Goal: Task Accomplishment & Management: Manage account settings

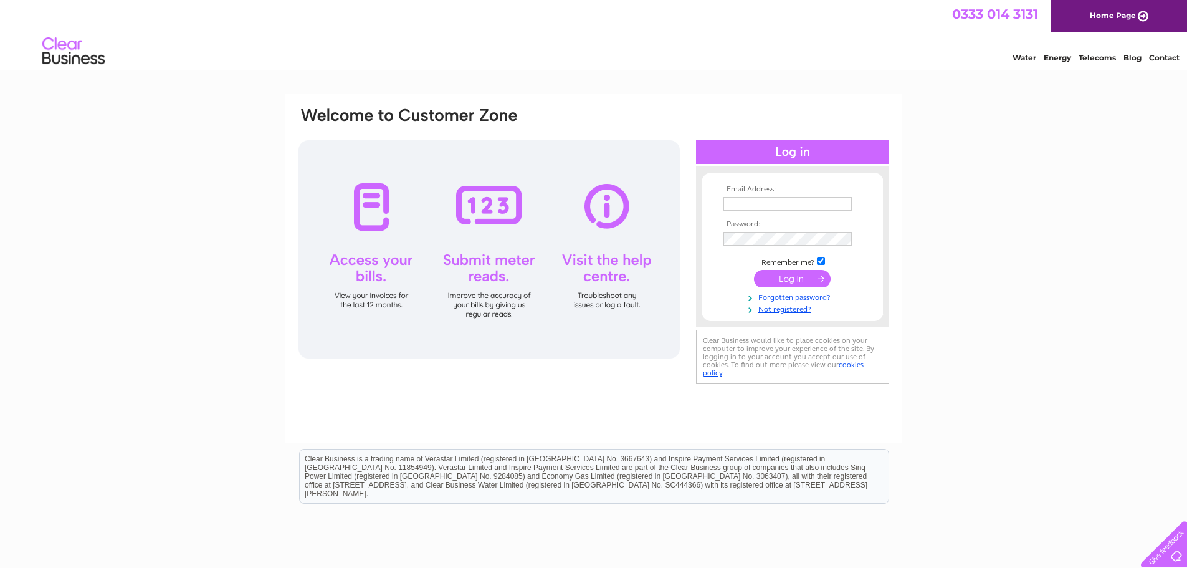
type input "sinclairmackintosh@outlook.com"
click at [786, 281] on input "submit" at bounding box center [792, 278] width 77 height 17
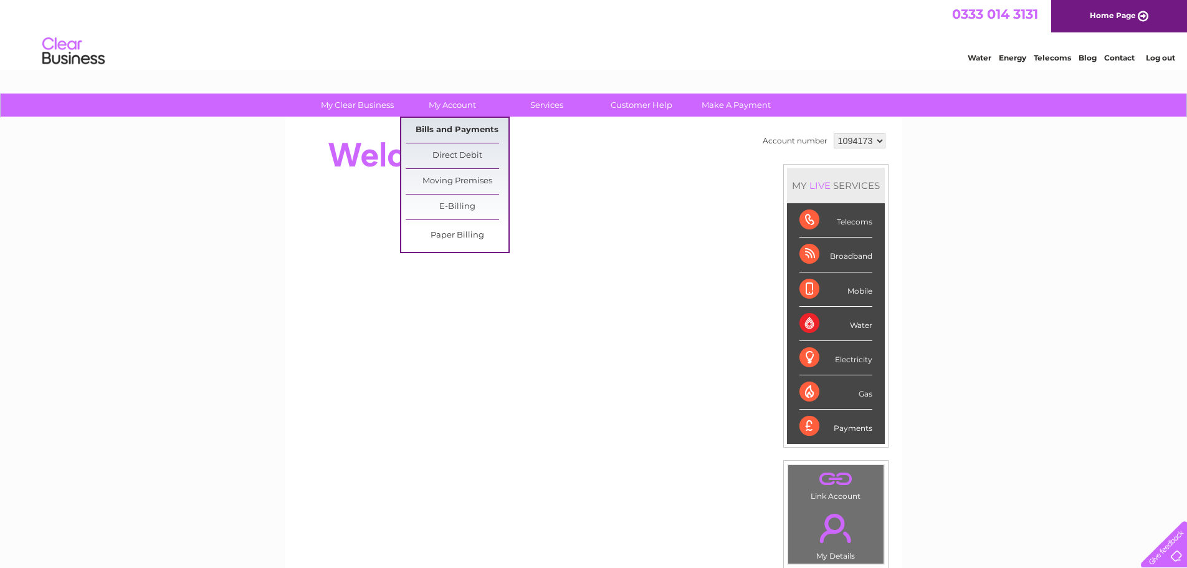
click at [451, 124] on link "Bills and Payments" at bounding box center [457, 130] width 103 height 25
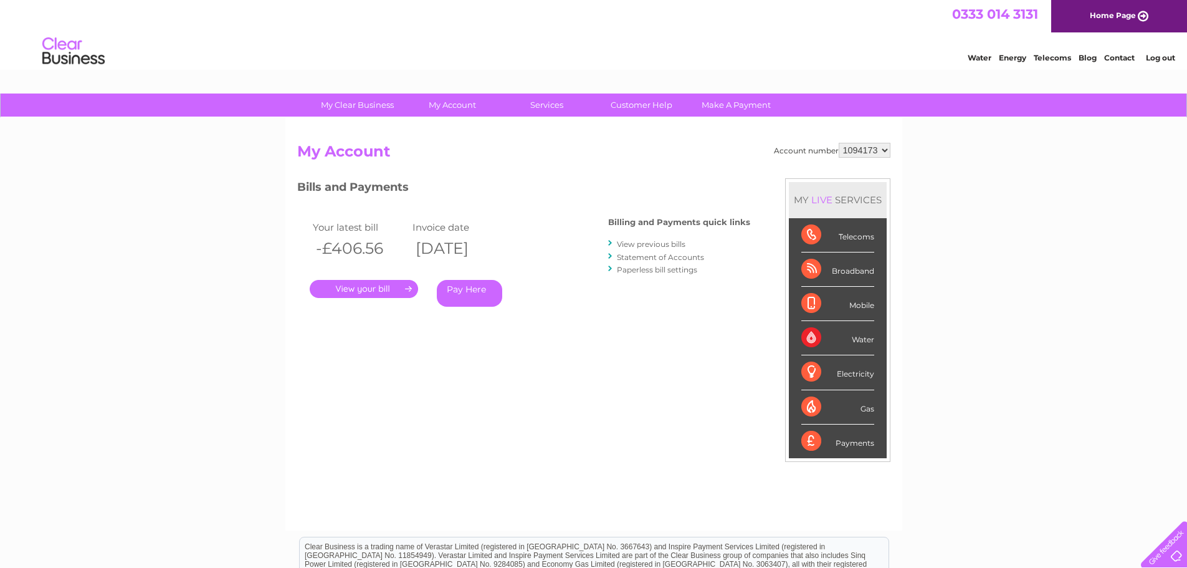
click at [408, 290] on link "." at bounding box center [364, 289] width 108 height 18
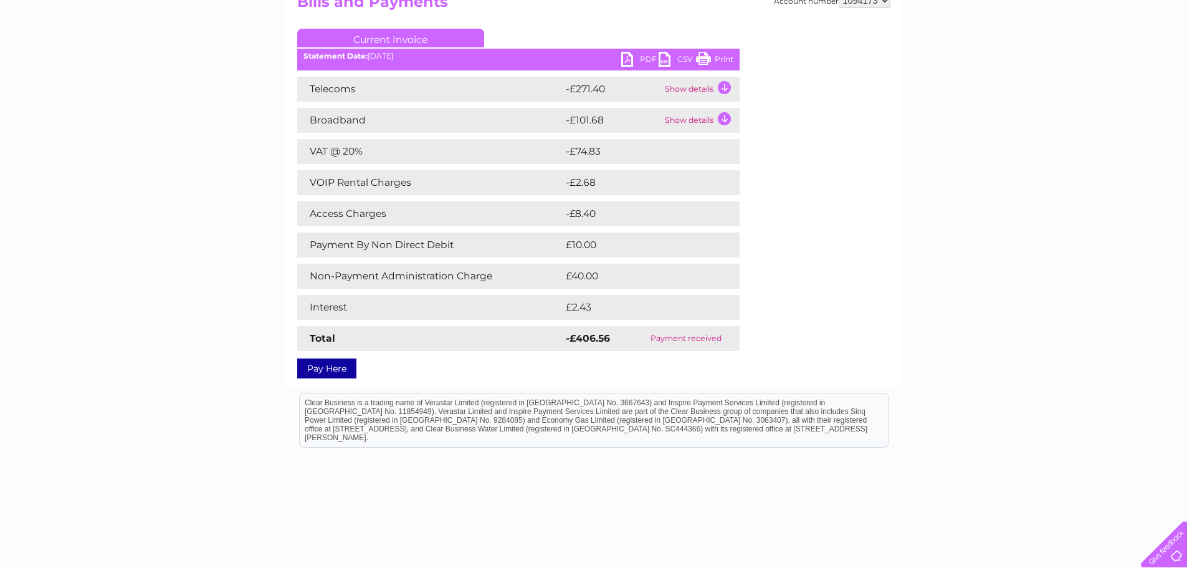
scroll to position [128, 0]
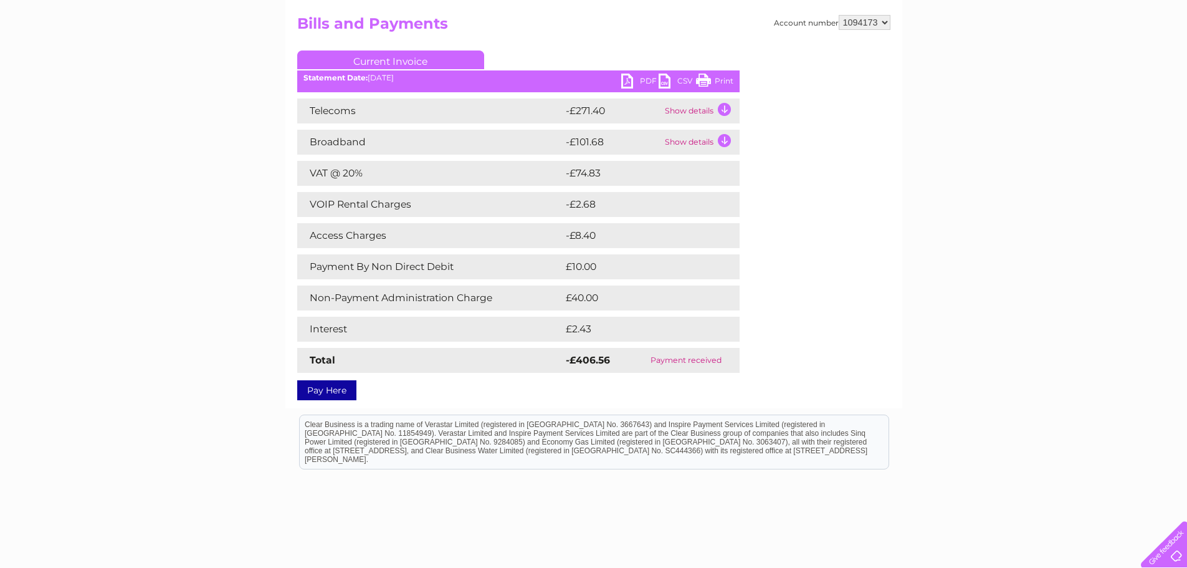
click at [643, 78] on link "PDF" at bounding box center [639, 83] width 37 height 18
